Goal: Task Accomplishment & Management: Use online tool/utility

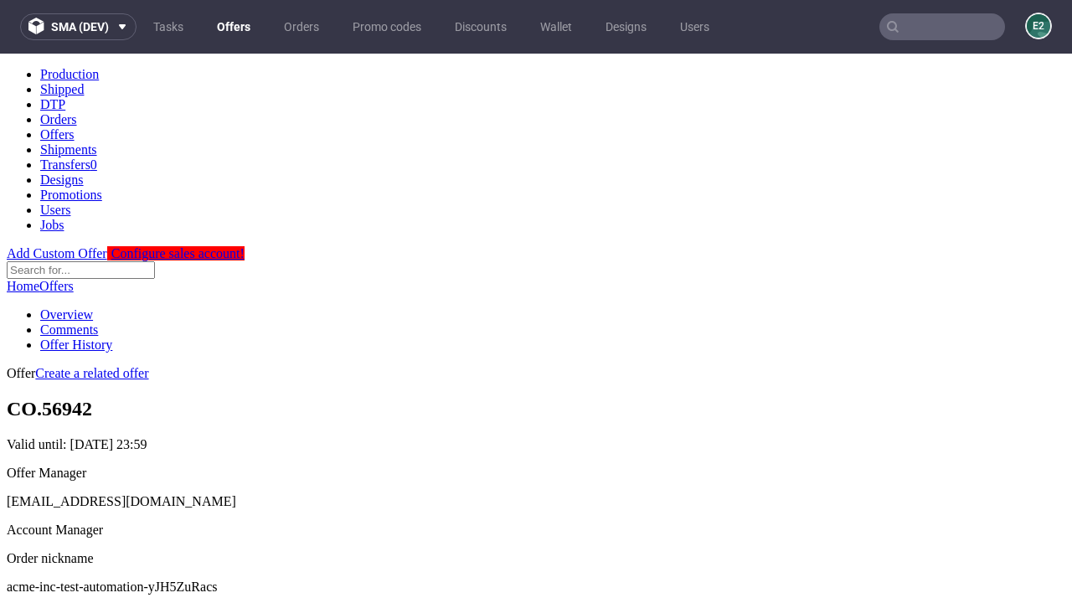
scroll to position [166, 0]
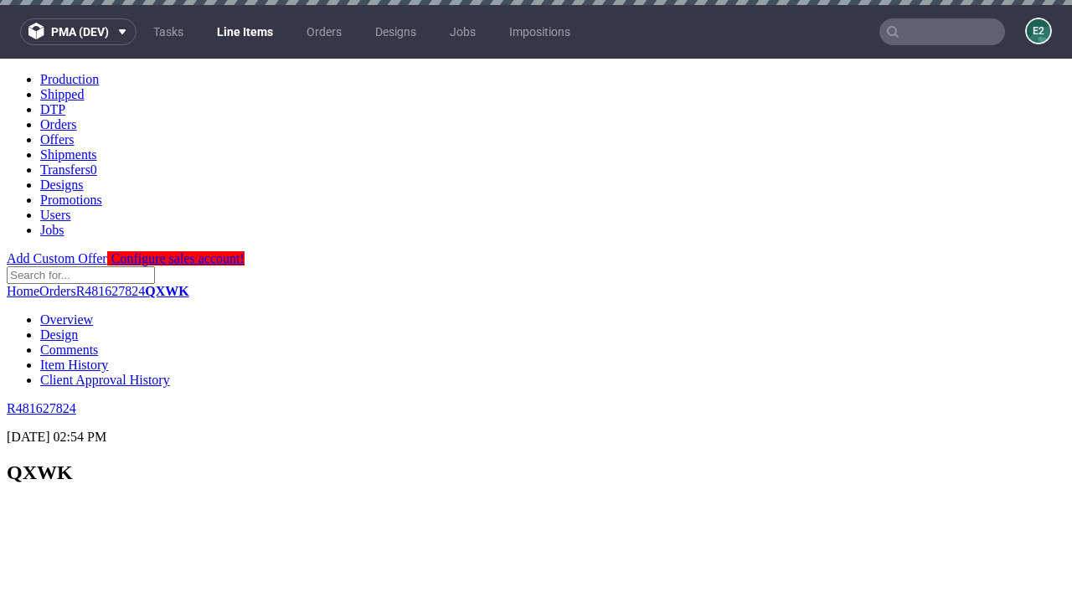
scroll to position [2853, 0]
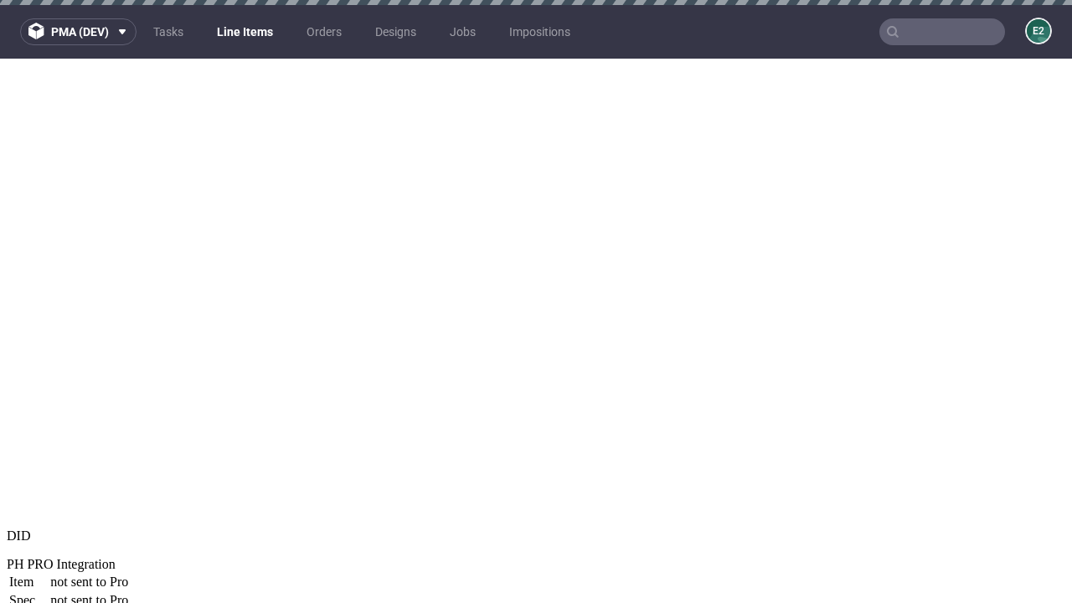
select select "accepted"
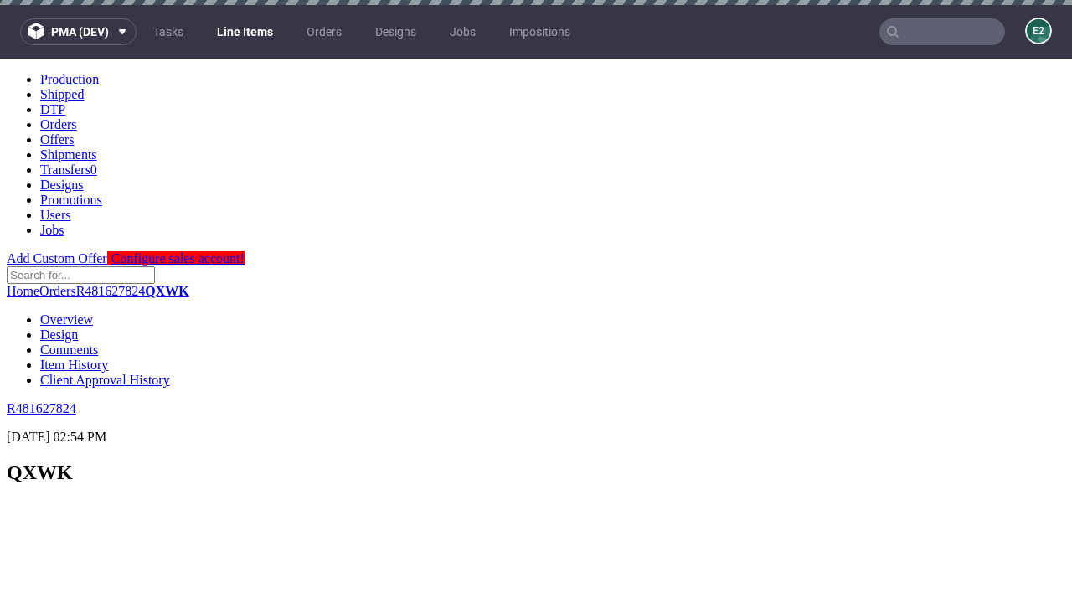
scroll to position [2132, 0]
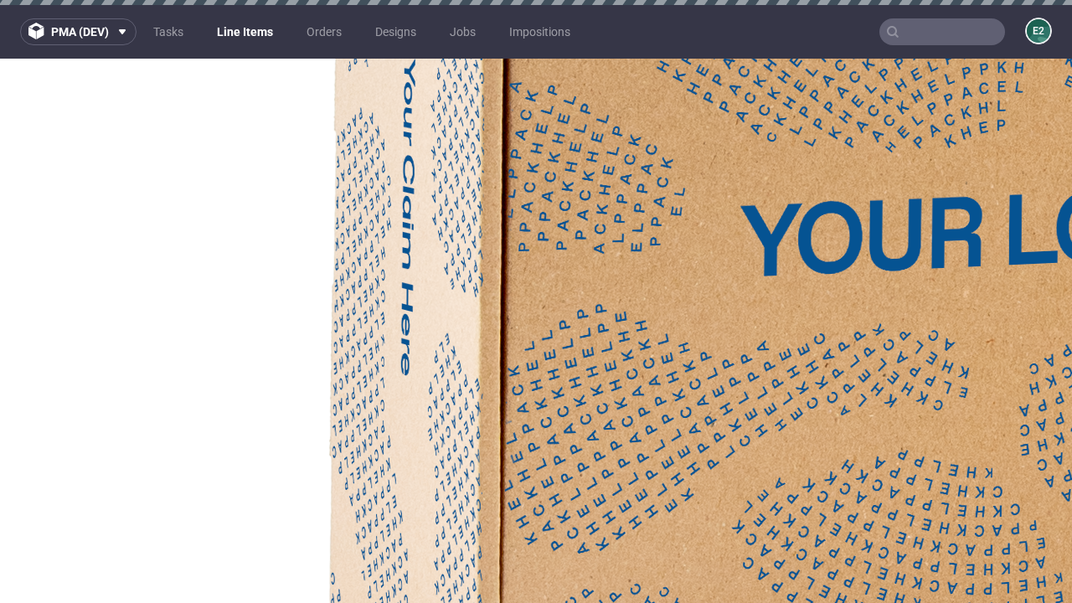
select select "received"
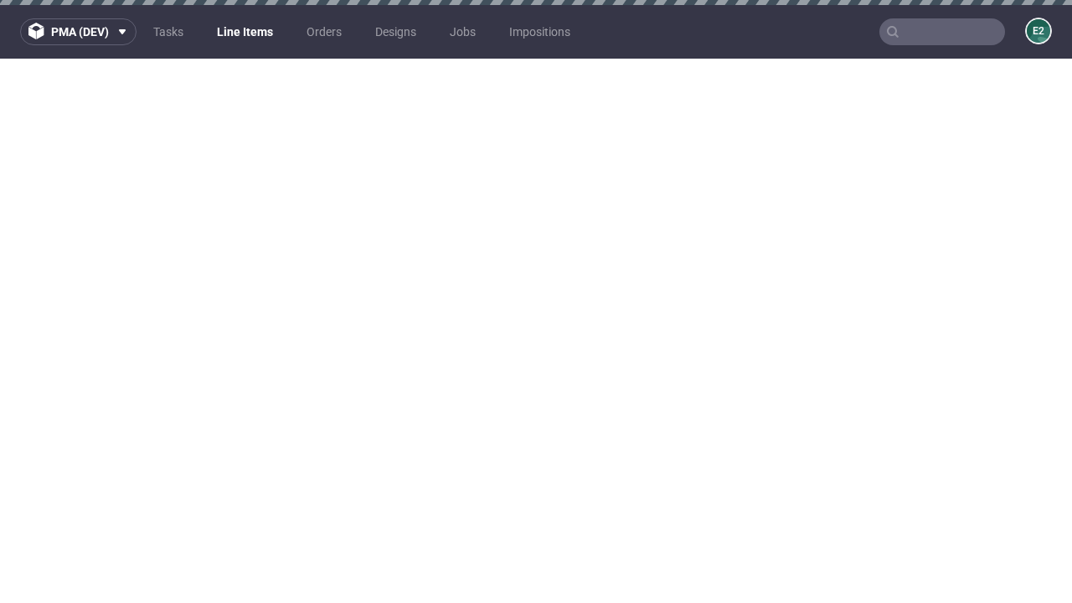
select select "accepted_dtp_issue_reprint"
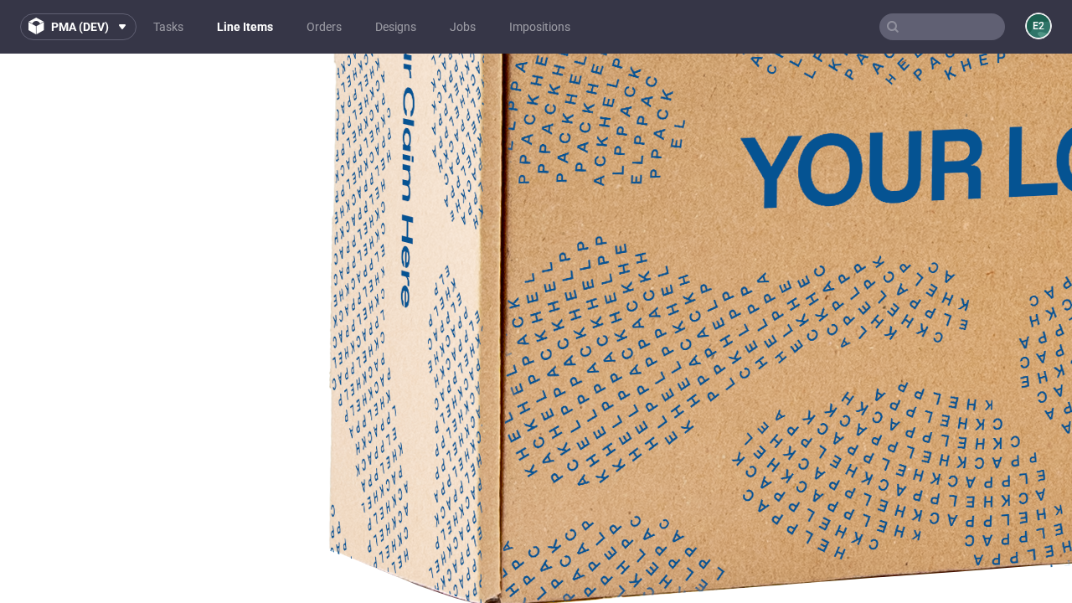
scroll to position [2984, 0]
